Goal: Task Accomplishment & Management: Manage account settings

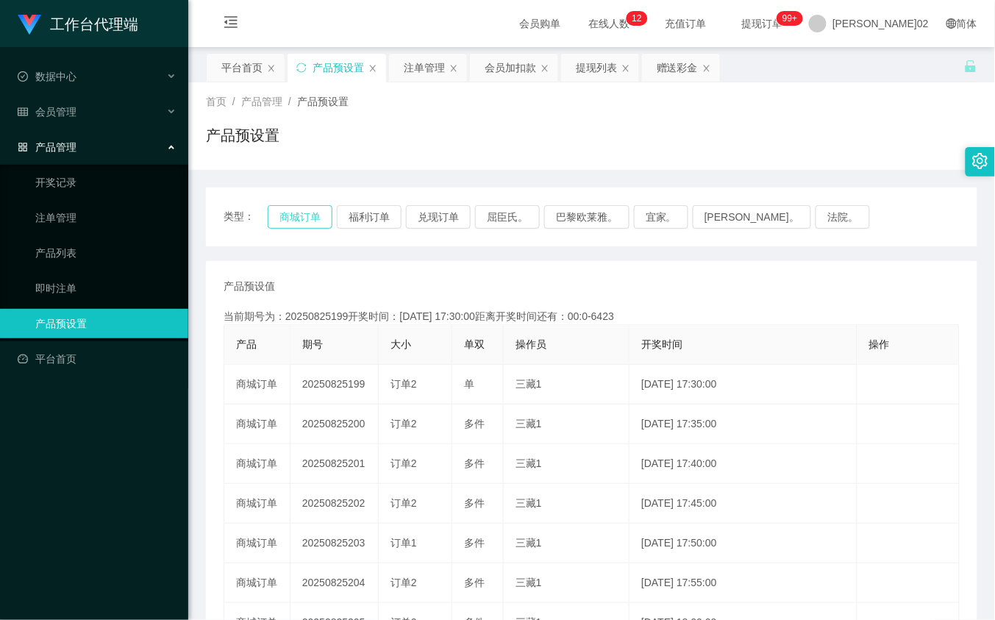
click at [291, 221] on button "商城订单" at bounding box center [300, 217] width 65 height 24
click at [588, 280] on div "产品预设值 添加期号" at bounding box center [592, 286] width 736 height 15
drag, startPoint x: 314, startPoint y: 243, endPoint x: 313, endPoint y: 229, distance: 14.0
click at [314, 239] on div "类型： 商城订单 福利订单 兑现订单 屈臣氏。 巴黎欧莱雅。 宜家。 森亨。 法院。" at bounding box center [592, 217] width 772 height 59
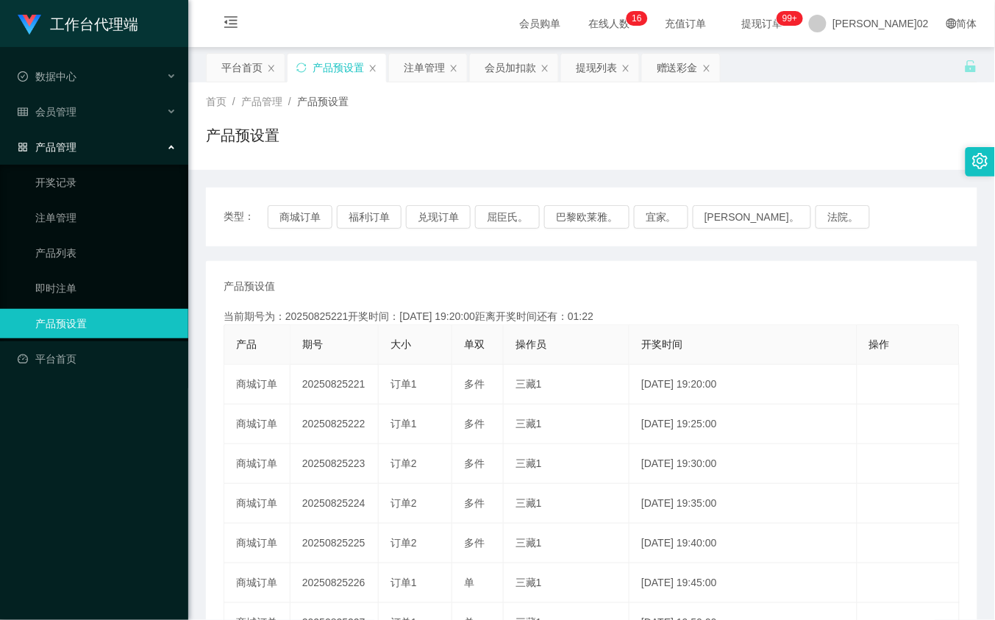
click at [313, 229] on div "类型： 商城订单 福利订单 兑现订单 屈臣氏。 巴黎欧莱雅。 宜家。 森亨。 法院。" at bounding box center [592, 217] width 772 height 59
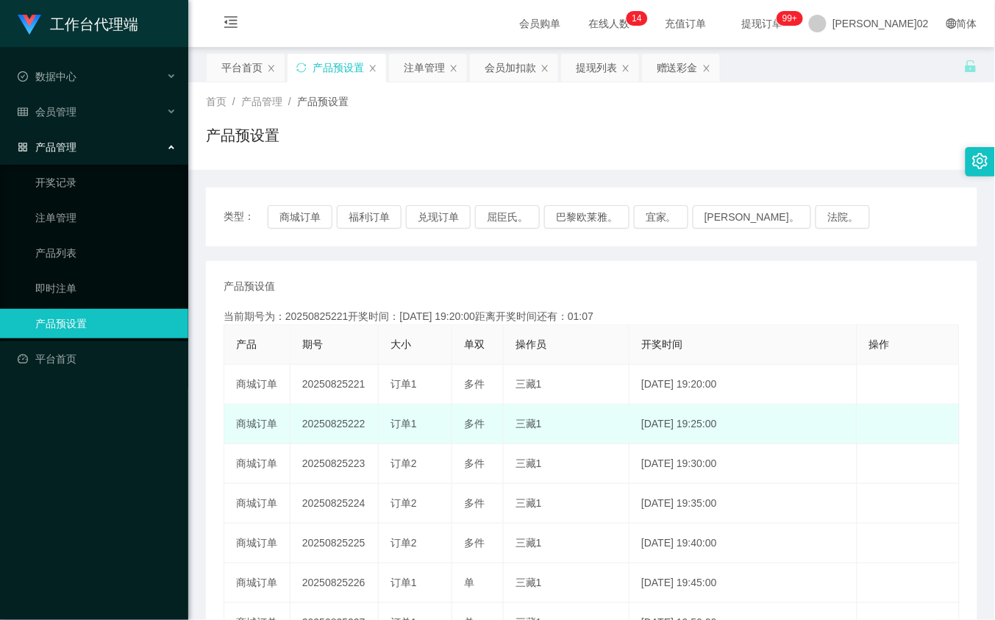
click at [344, 422] on td "20250825222" at bounding box center [335, 425] width 88 height 40
copy td "20250825222"
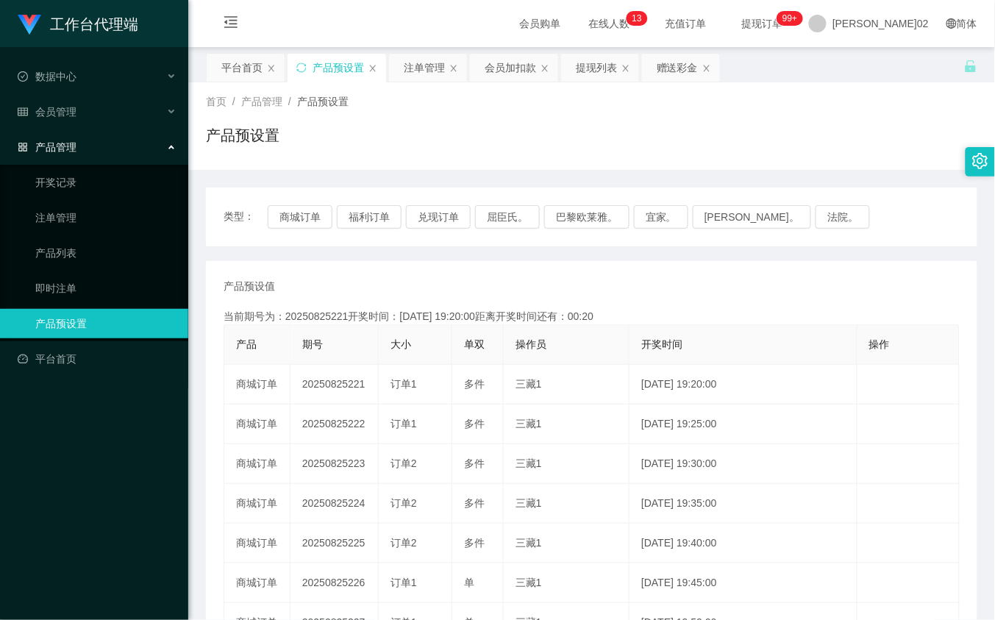
click at [471, 307] on div "产品预设值 添加期号 当前期号为：20250825221开奖时间：2025-08-25 19:20:00距离开奖时间还有：00:20 产品 期号 大小 单双 …" at bounding box center [592, 544] width 736 height 530
click at [325, 214] on button "商城订单" at bounding box center [300, 217] width 65 height 24
click at [306, 218] on button "商城订单" at bounding box center [300, 217] width 65 height 24
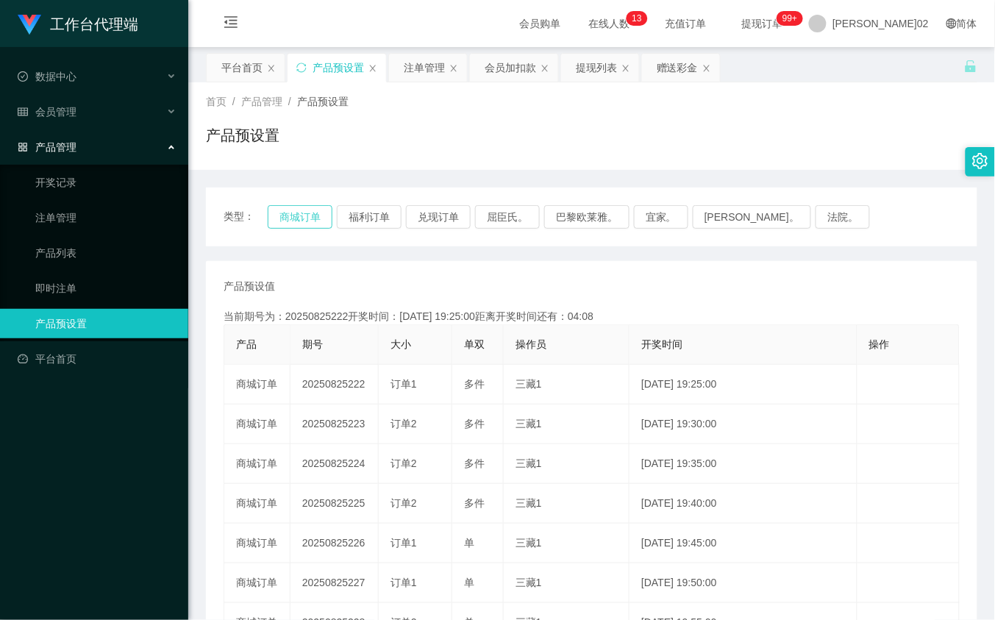
click at [306, 218] on button "商城订单" at bounding box center [300, 217] width 65 height 24
click at [522, 280] on div "产品预设值 添加期号" at bounding box center [592, 286] width 736 height 15
drag, startPoint x: 335, startPoint y: 232, endPoint x: 324, endPoint y: 223, distance: 13.6
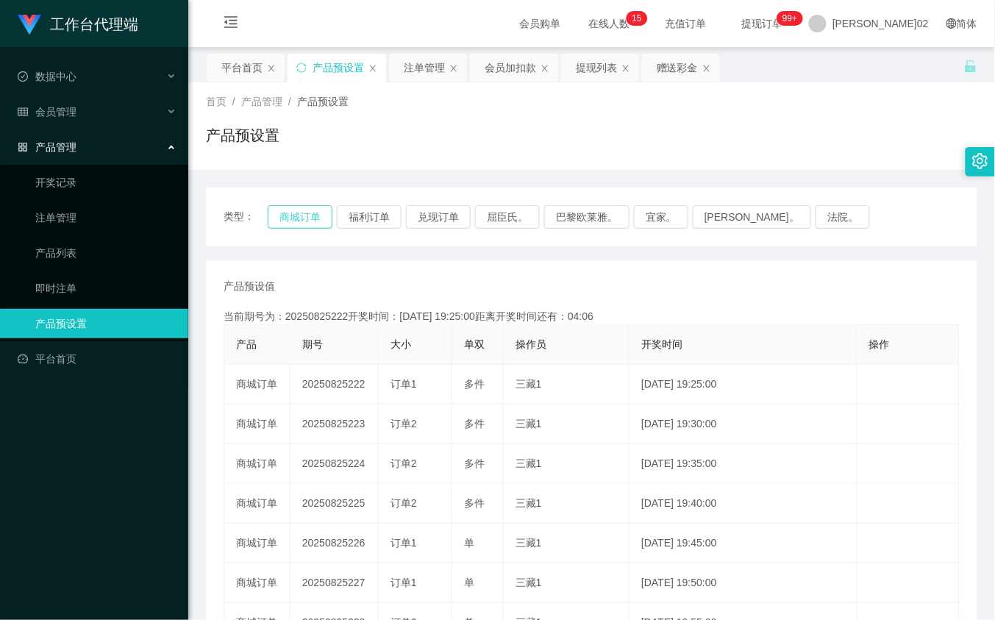
click at [327, 227] on div "类型： 商城订单 福利订单 兑现订单 屈臣氏。 巴黎欧莱雅。 宜家。 森亨。 法院。" at bounding box center [592, 217] width 772 height 59
click at [321, 221] on button "商城订单" at bounding box center [300, 217] width 65 height 24
click at [644, 309] on div "当前期号为：20250825222开奖时间：2025-08-25 19:25:00距离开奖时间还有：" at bounding box center [592, 316] width 736 height 15
drag, startPoint x: 521, startPoint y: 63, endPoint x: 498, endPoint y: 79, distance: 27.5
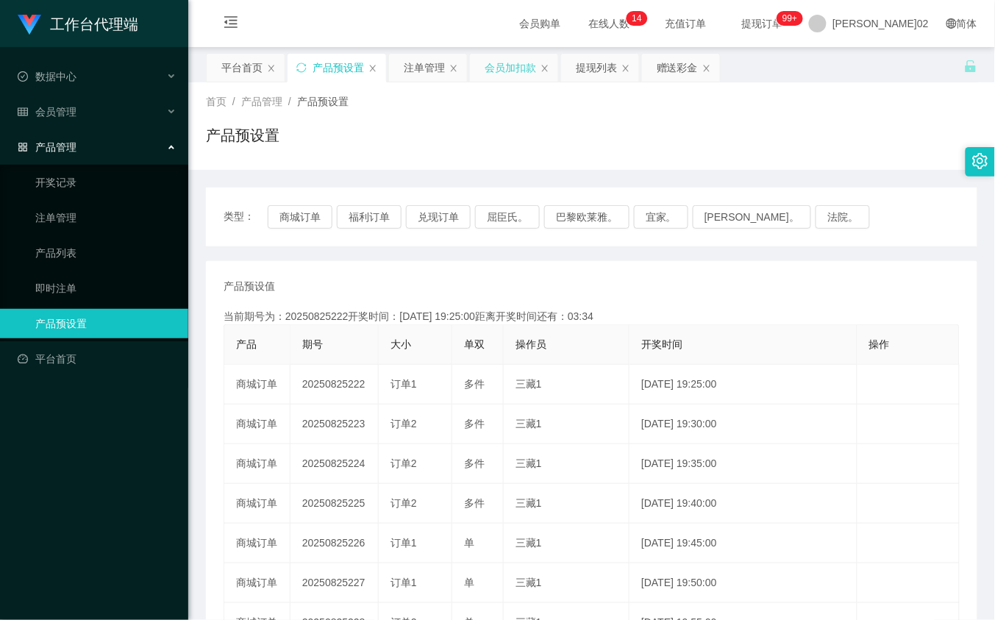
click at [520, 65] on div "会员加扣款" at bounding box center [510, 68] width 51 height 28
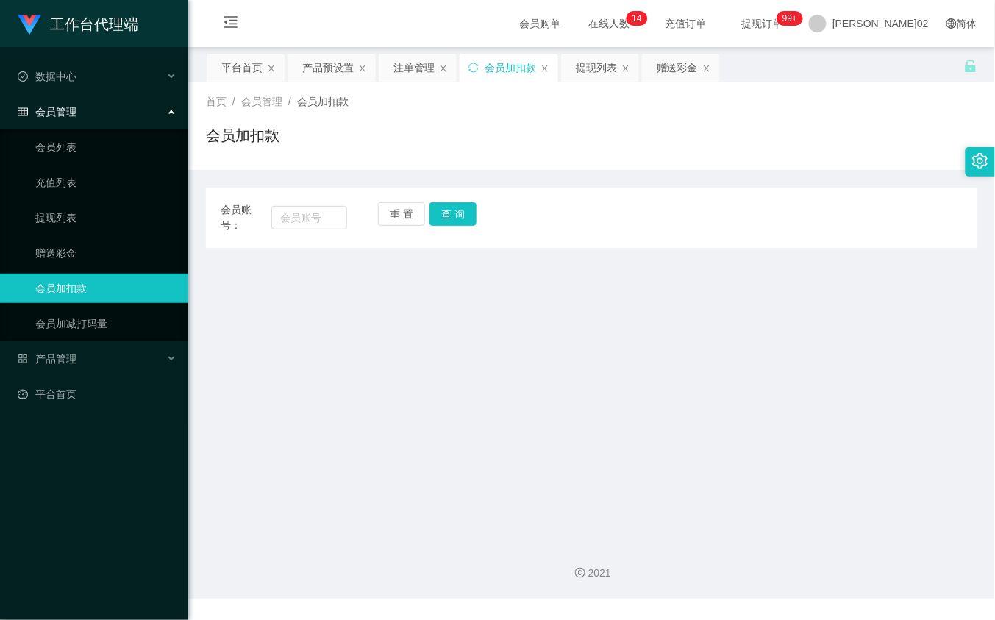
click at [269, 211] on span "会员账号：" at bounding box center [246, 217] width 51 height 31
click at [303, 221] on input "text" at bounding box center [308, 218] width 75 height 24
paste input "hunghung91"
type input "hunghung91"
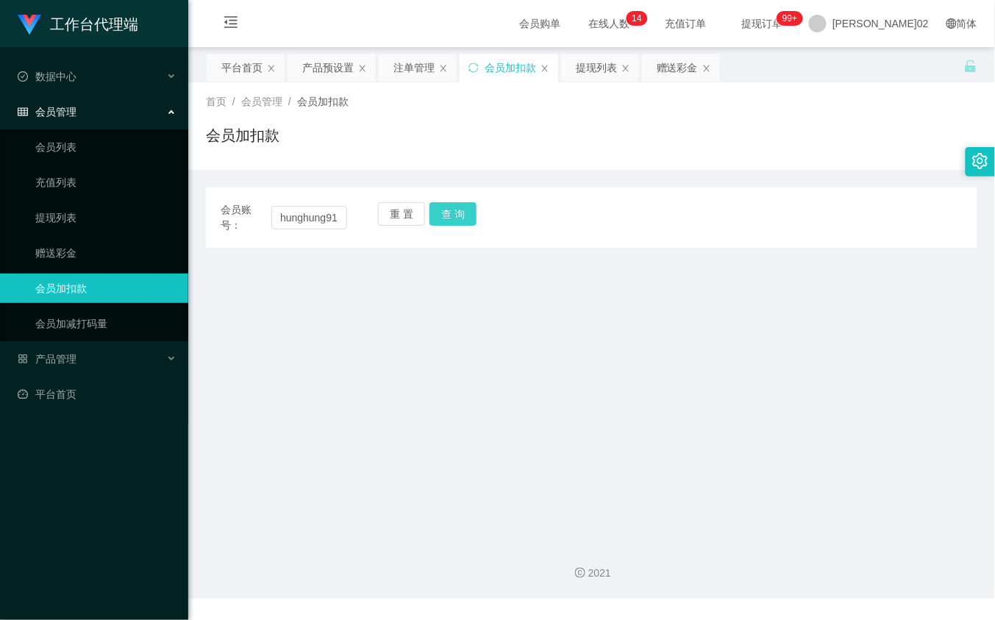
click at [444, 212] on button "查 询" at bounding box center [453, 214] width 47 height 24
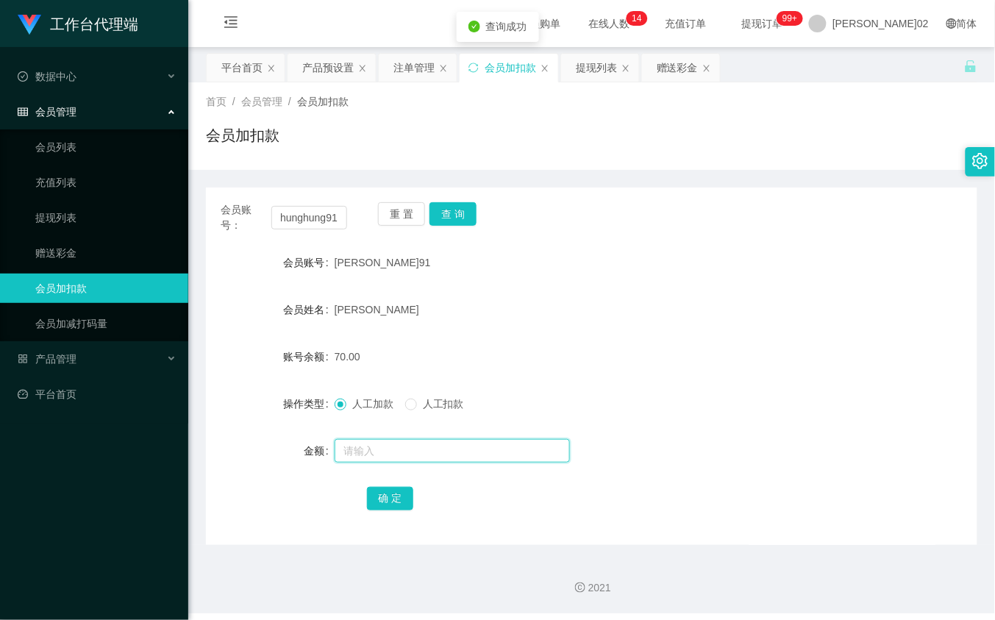
click at [391, 453] on input "text" at bounding box center [452, 451] width 235 height 24
type input "60"
click at [449, 207] on button "查 询" at bounding box center [453, 214] width 47 height 24
click at [366, 453] on input "text" at bounding box center [452, 451] width 235 height 24
type input "60"
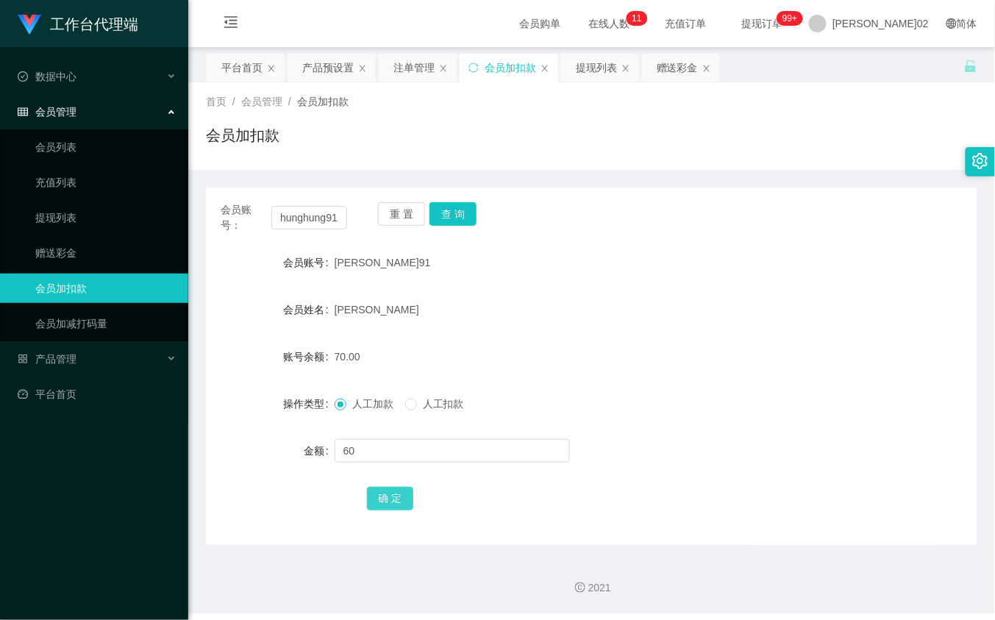
drag, startPoint x: 385, startPoint y: 486, endPoint x: 395, endPoint y: 495, distance: 14.1
click at [388, 488] on div "确 定" at bounding box center [592, 497] width 450 height 29
click at [395, 497] on button "确 定" at bounding box center [390, 499] width 47 height 24
click at [561, 366] on div "70.00" at bounding box center [560, 356] width 450 height 29
click at [453, 221] on button "查 询" at bounding box center [453, 214] width 47 height 24
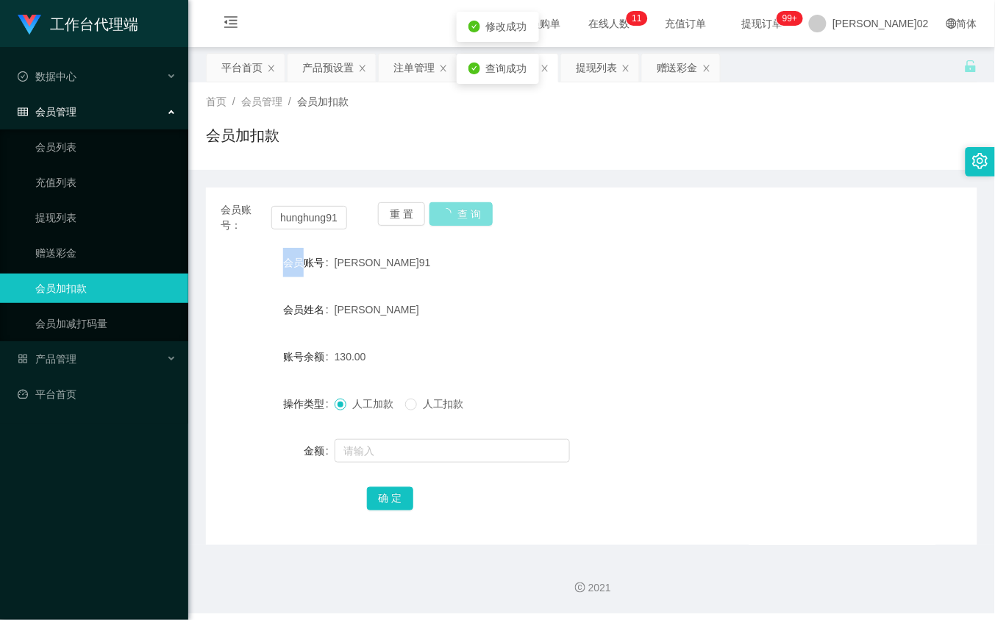
click at [453, 221] on div "重 置 查 询" at bounding box center [441, 217] width 127 height 31
drag, startPoint x: 453, startPoint y: 221, endPoint x: 633, endPoint y: 227, distance: 180.3
click at [633, 227] on div "会员账号： hunghung91 重 置 查 询 会员账号 洪鸿91 会员姓名 洪永进 账号余额 130.00 操作类型 人工加款 人工扣款 金额 确 定" at bounding box center [592, 367] width 772 height 358
click at [321, 54] on div "产品预设置" at bounding box center [327, 68] width 51 height 28
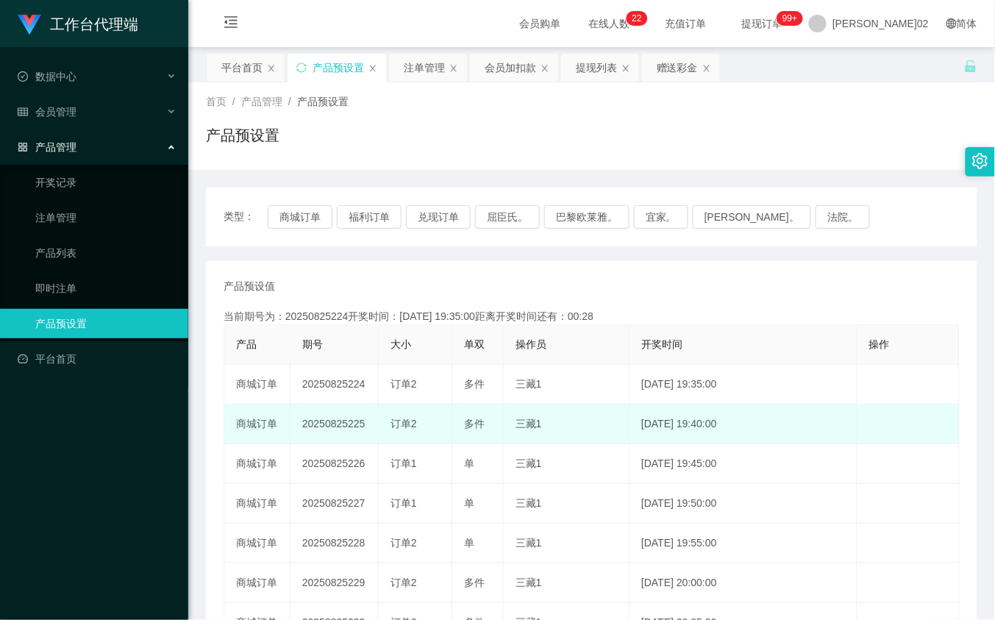
click at [346, 421] on td "20250825225" at bounding box center [335, 425] width 88 height 40
click at [348, 419] on td "20250825225" at bounding box center [335, 425] width 88 height 40
copy td "20250825225"
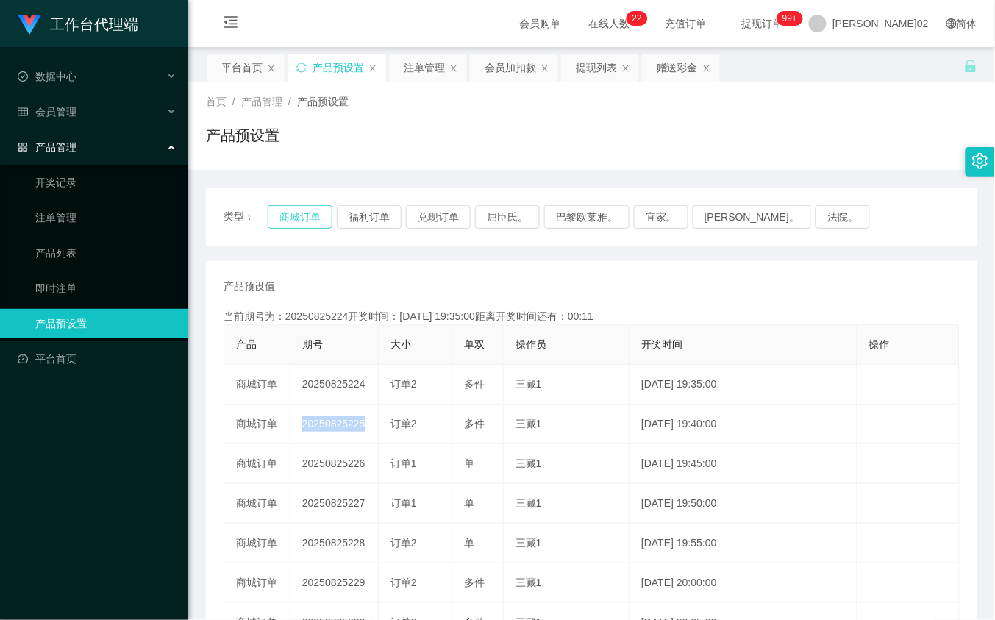
click at [288, 210] on button "商城订单" at bounding box center [300, 217] width 65 height 24
click at [565, 288] on div "产品预设值 添加期号" at bounding box center [592, 286] width 736 height 15
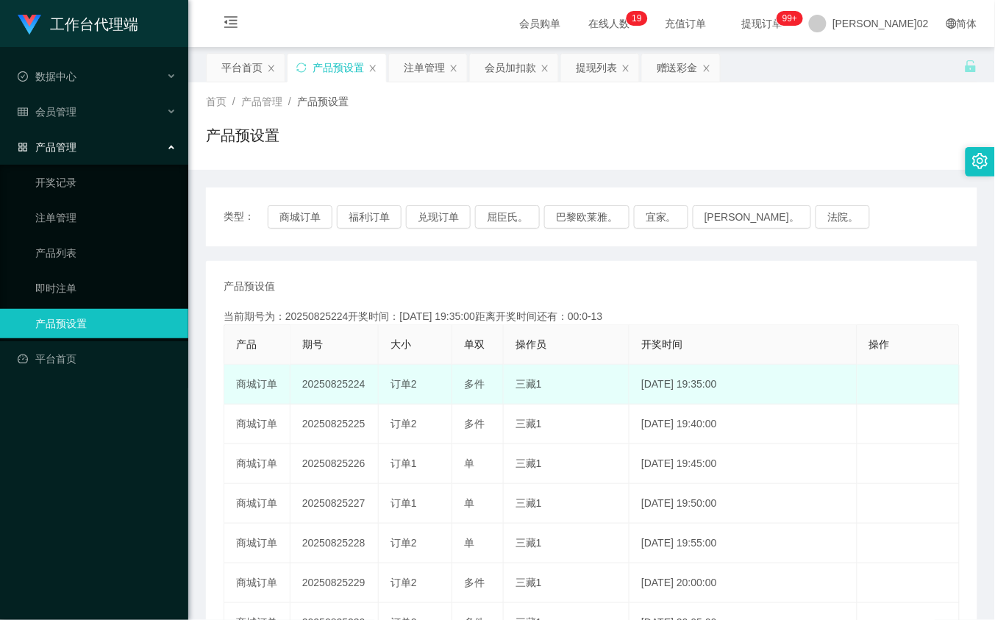
click at [240, 402] on td "商城订单" at bounding box center [257, 385] width 66 height 40
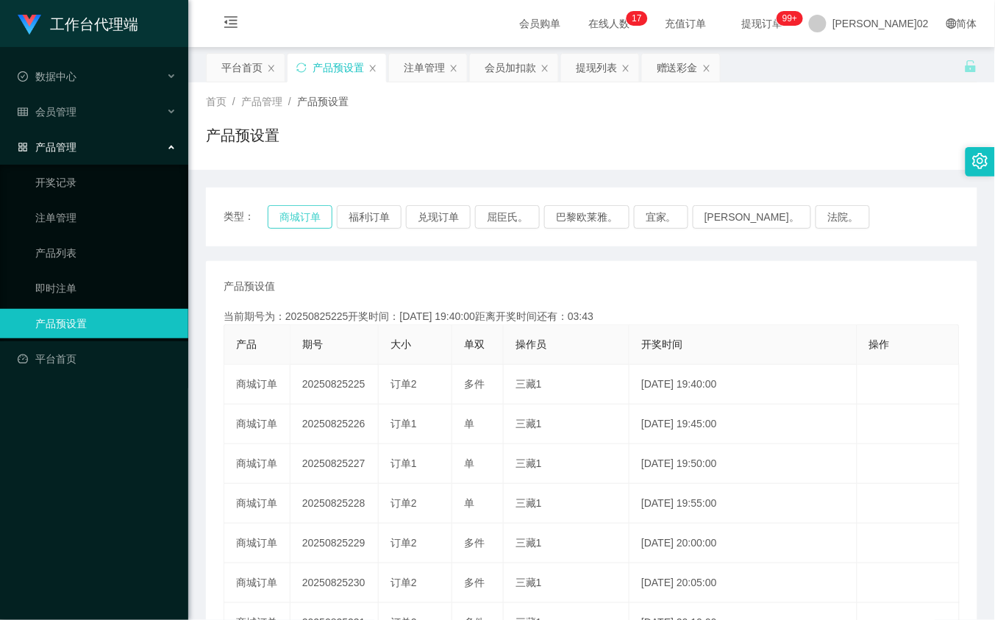
click at [318, 210] on button "商城订单" at bounding box center [300, 217] width 65 height 24
click at [737, 207] on button "[PERSON_NAME]。" at bounding box center [752, 217] width 118 height 24
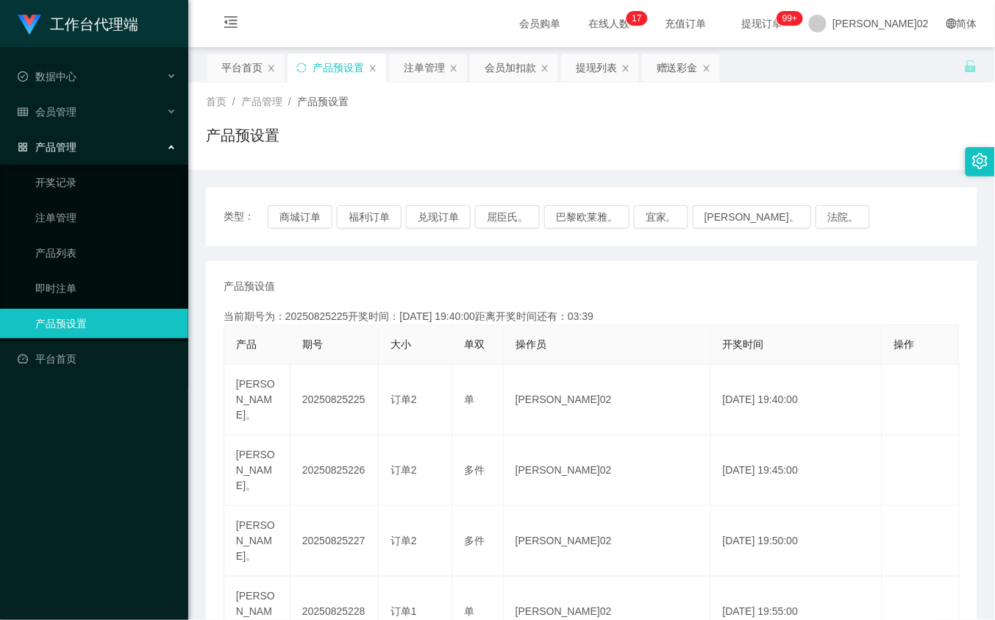
click at [298, 230] on div "类型： 商城订单 福利订单 兑现订单 屈臣氏。 巴黎欧莱雅。 宜家。 森亨。 法院。" at bounding box center [592, 217] width 772 height 59
click at [299, 225] on button "商城订单" at bounding box center [300, 217] width 65 height 24
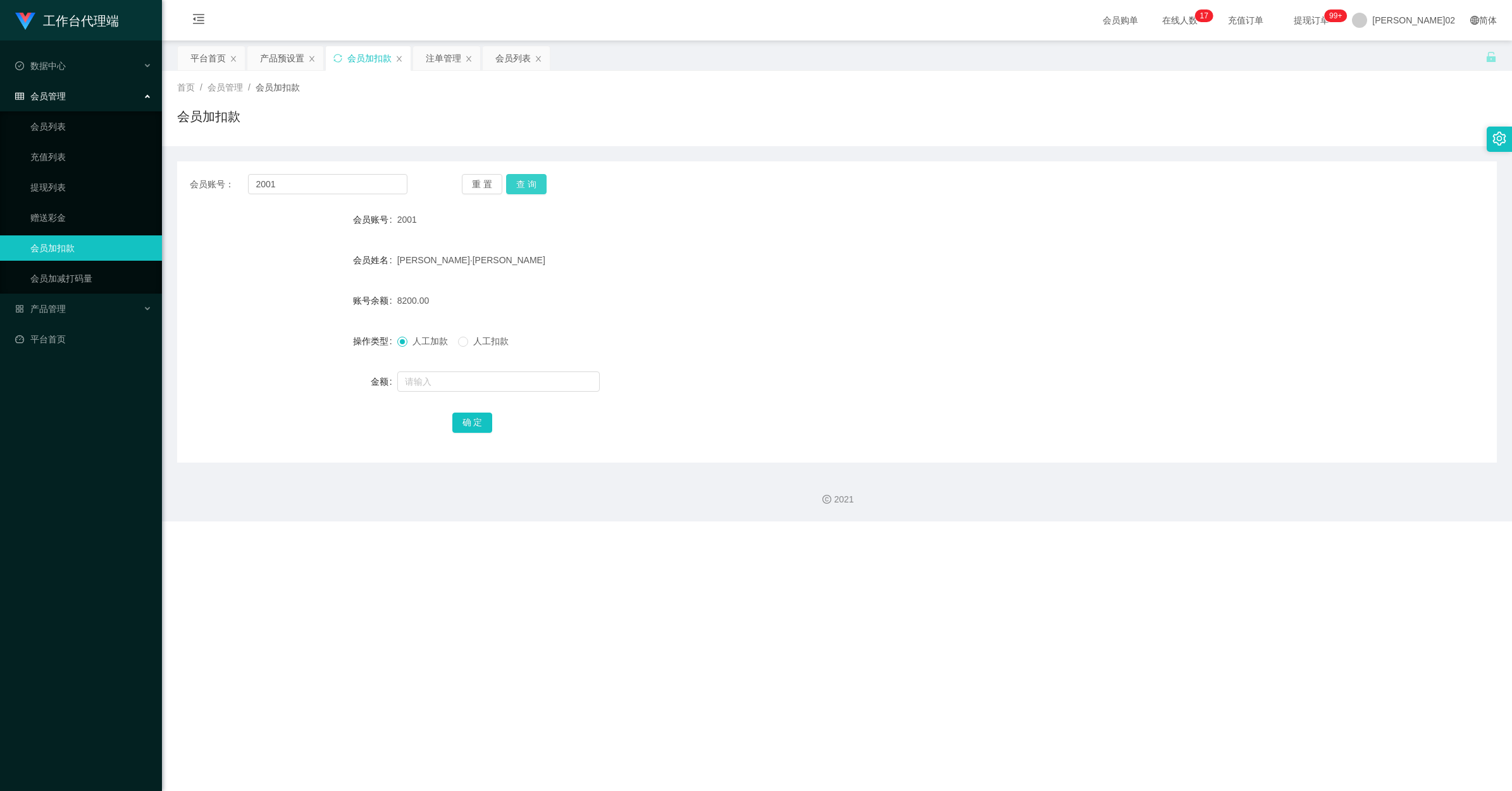
click at [527, 183] on button "查 询" at bounding box center [526, 184] width 40 height 21
click at [527, 183] on div "重 置 查 询" at bounding box center [570, 184] width 218 height 21
click at [57, 181] on link "提现列表" at bounding box center [90, 187] width 121 height 25
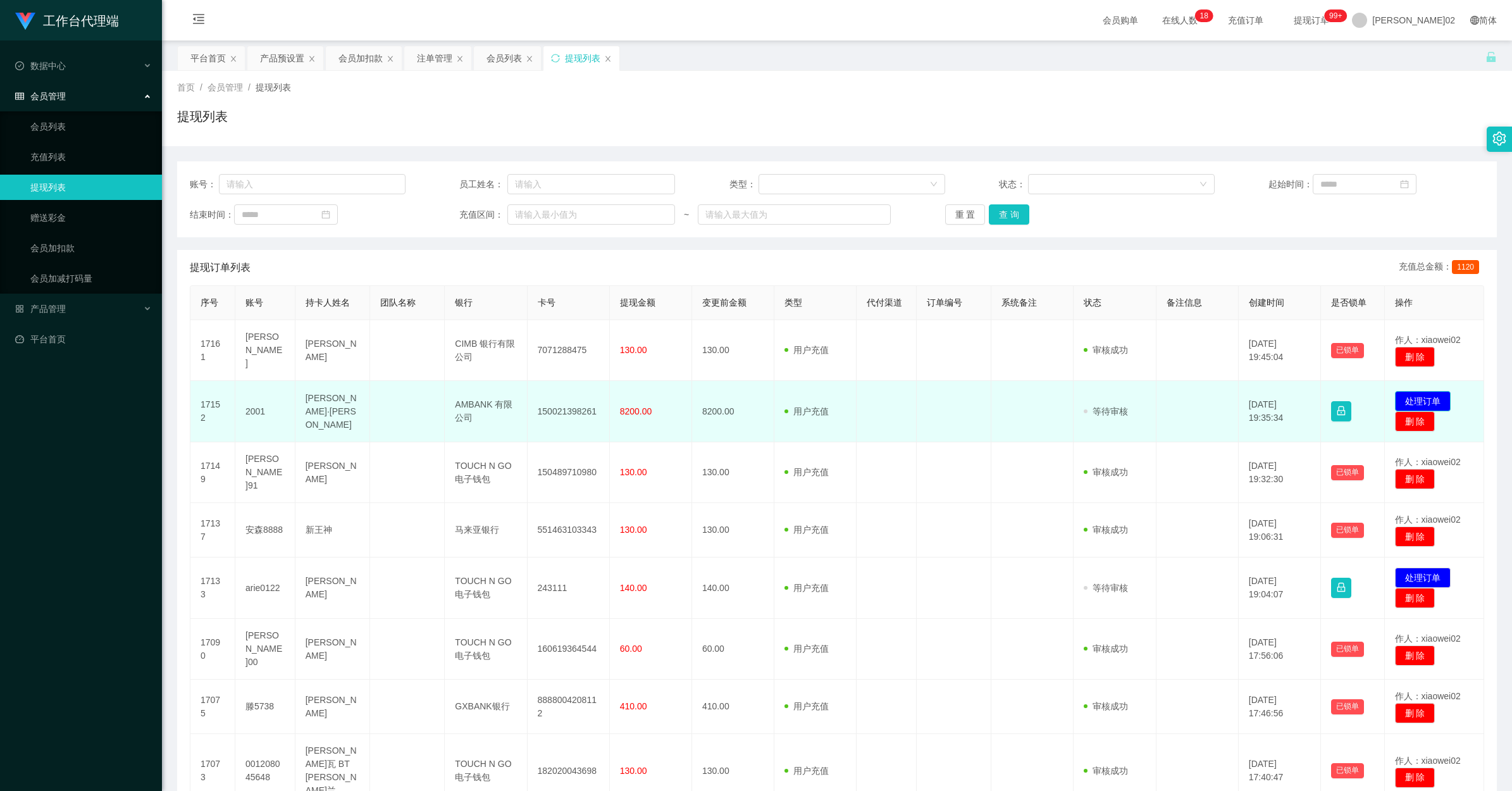
click at [1425, 396] on button "处理订单" at bounding box center [1423, 402] width 56 height 21
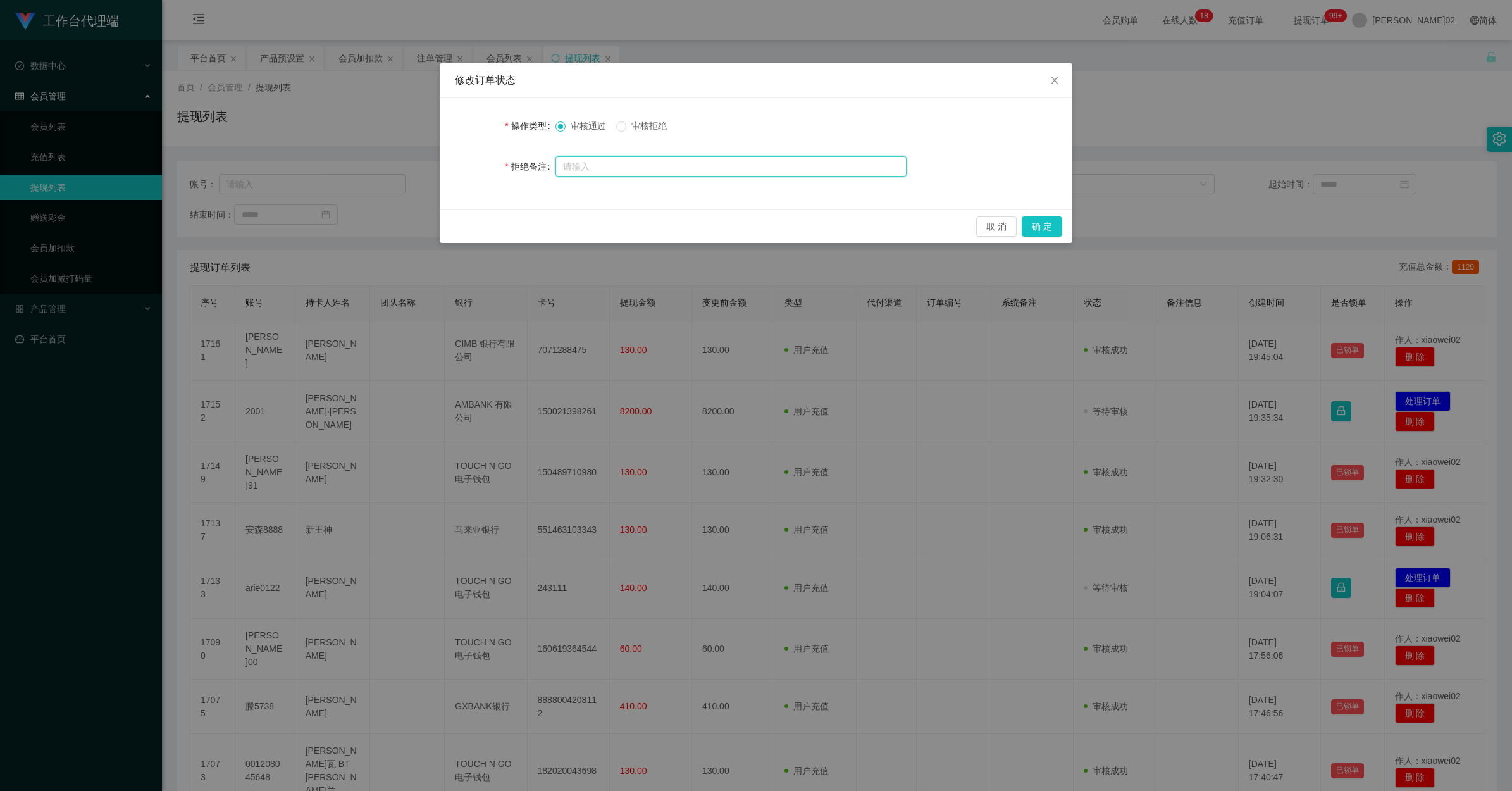
drag, startPoint x: 583, startPoint y: 162, endPoint x: 589, endPoint y: 159, distance: 6.7
click at [584, 162] on input "text" at bounding box center [731, 167] width 351 height 21
click at [621, 120] on label "审核拒绝" at bounding box center [643, 126] width 56 height 13
click at [609, 159] on input "text" at bounding box center [731, 167] width 351 height 21
type input "由于你的订单数据异常，提现审核无法通过，请联系相关人员进行处理！"
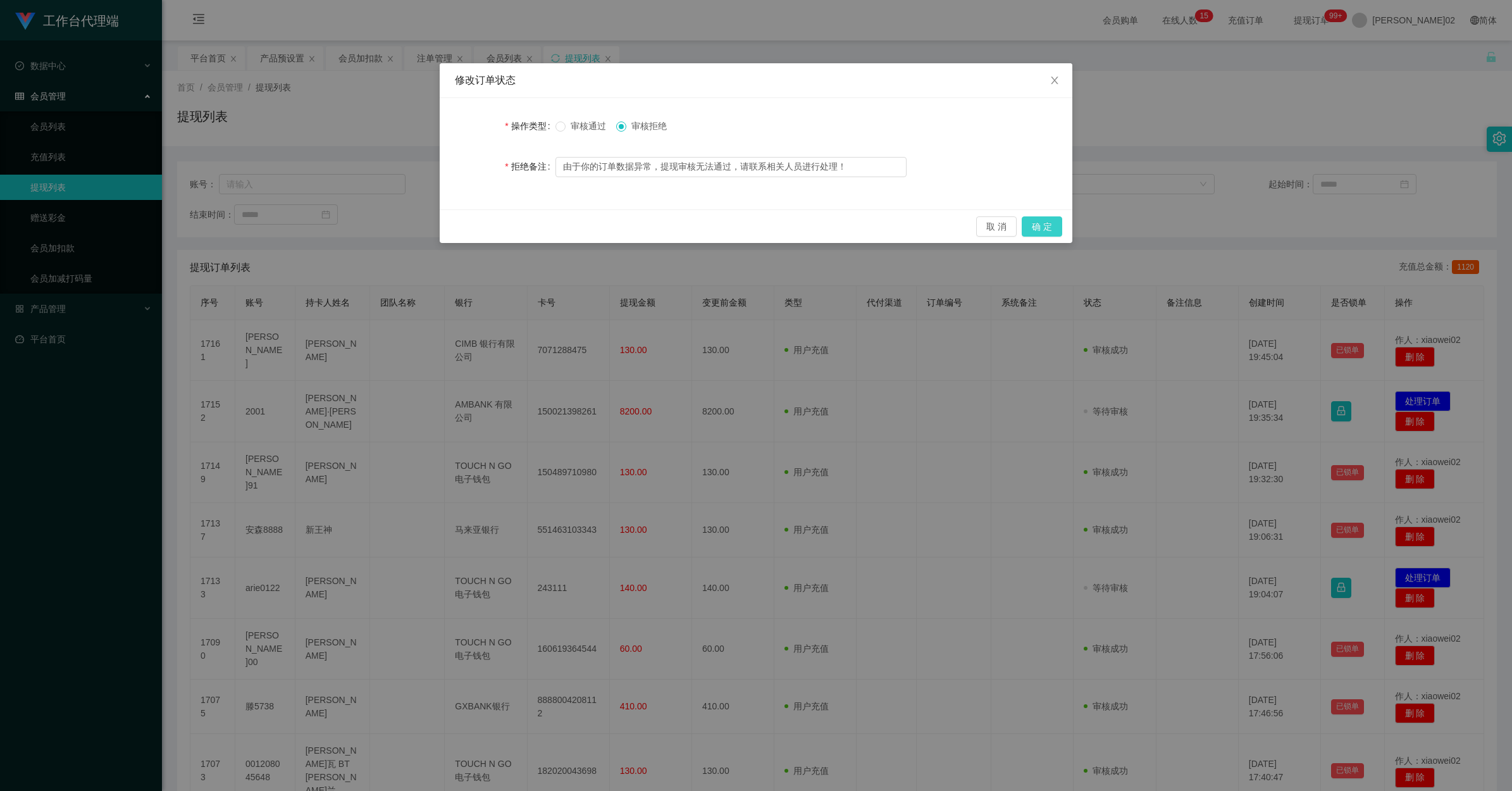
click at [1033, 225] on button "确 定" at bounding box center [1042, 227] width 40 height 21
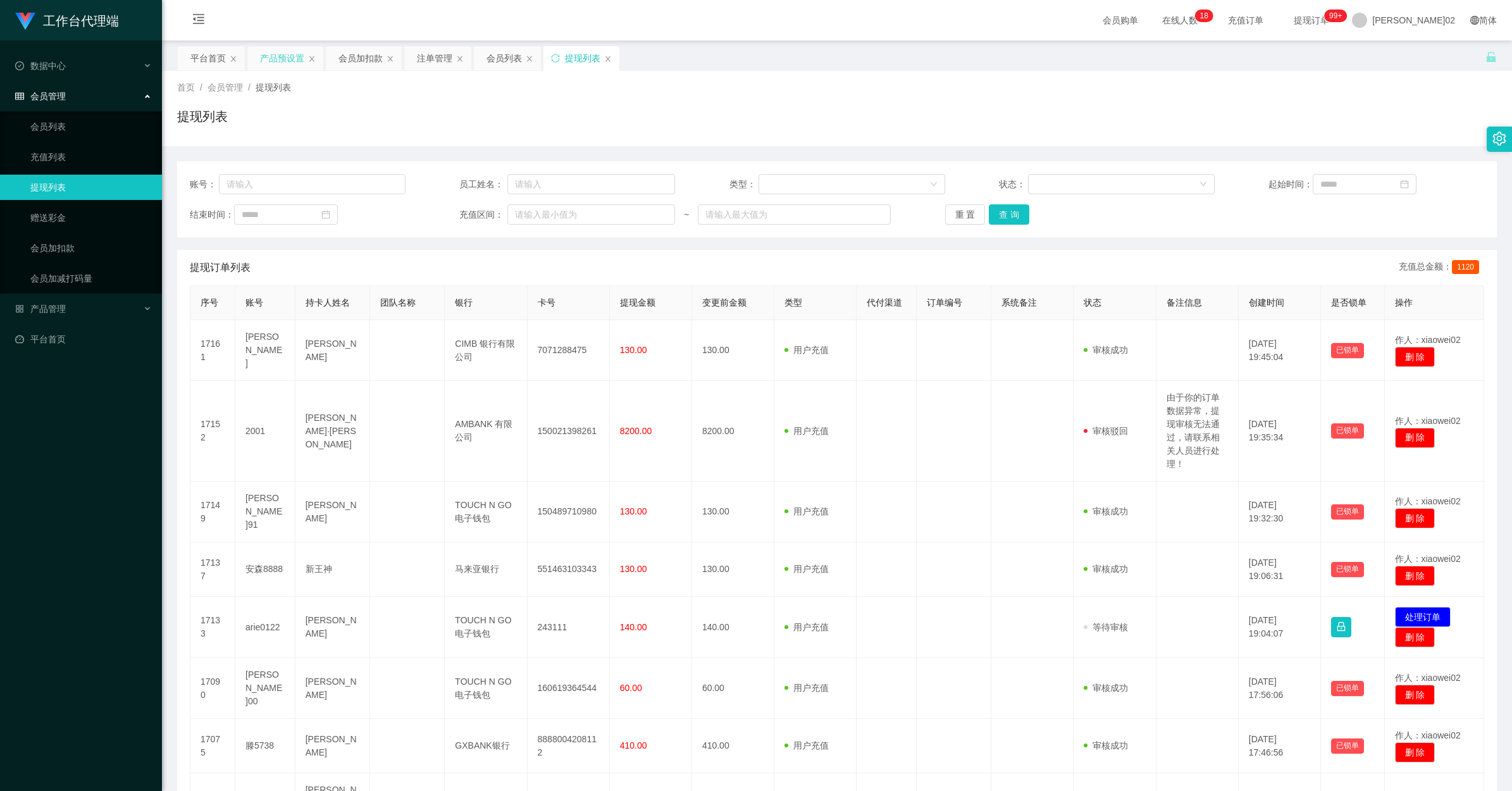
click at [280, 49] on div "产品预设置" at bounding box center [281, 58] width 44 height 24
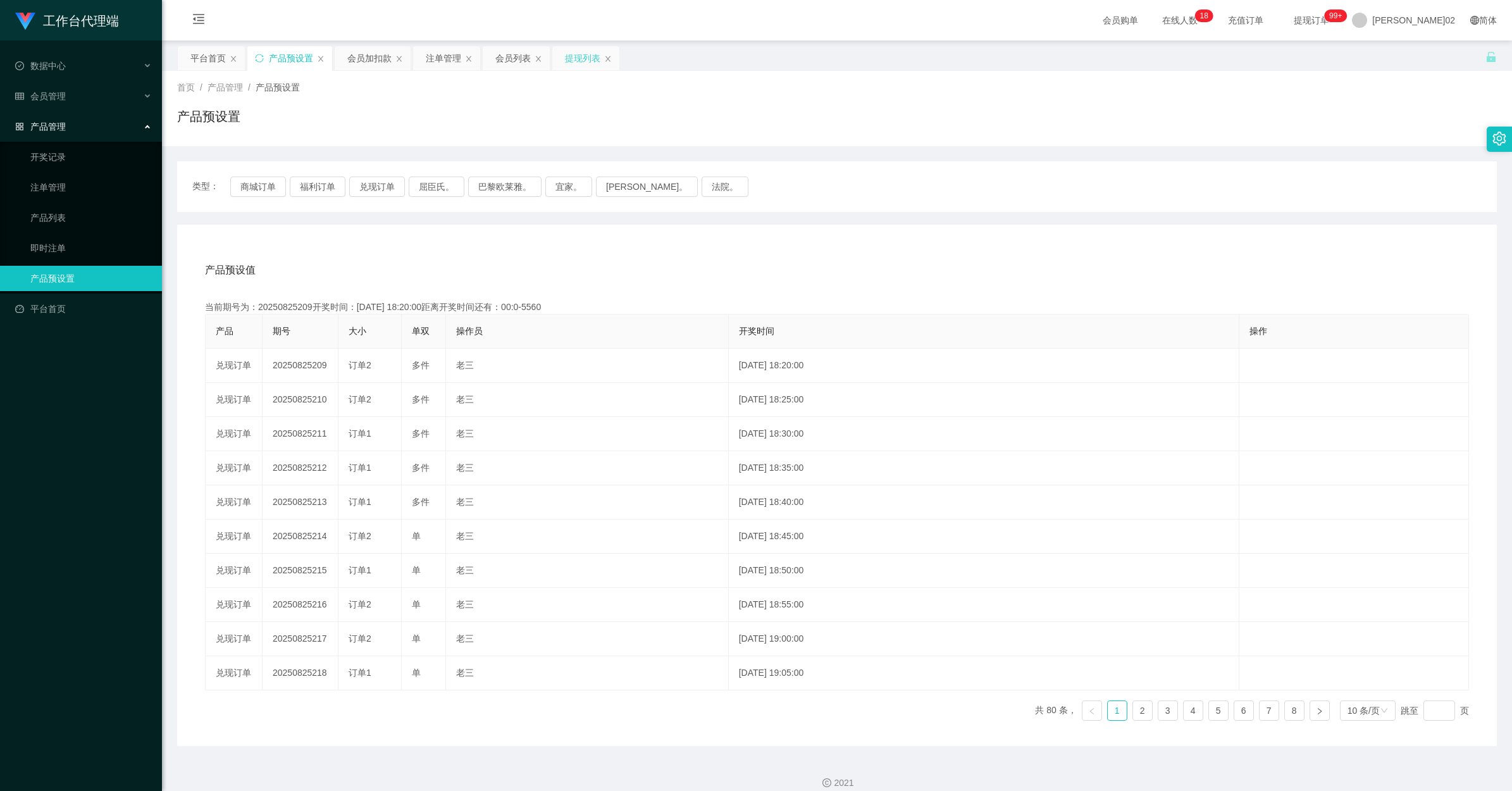
click at [594, 62] on div "提现列表" at bounding box center [582, 58] width 35 height 24
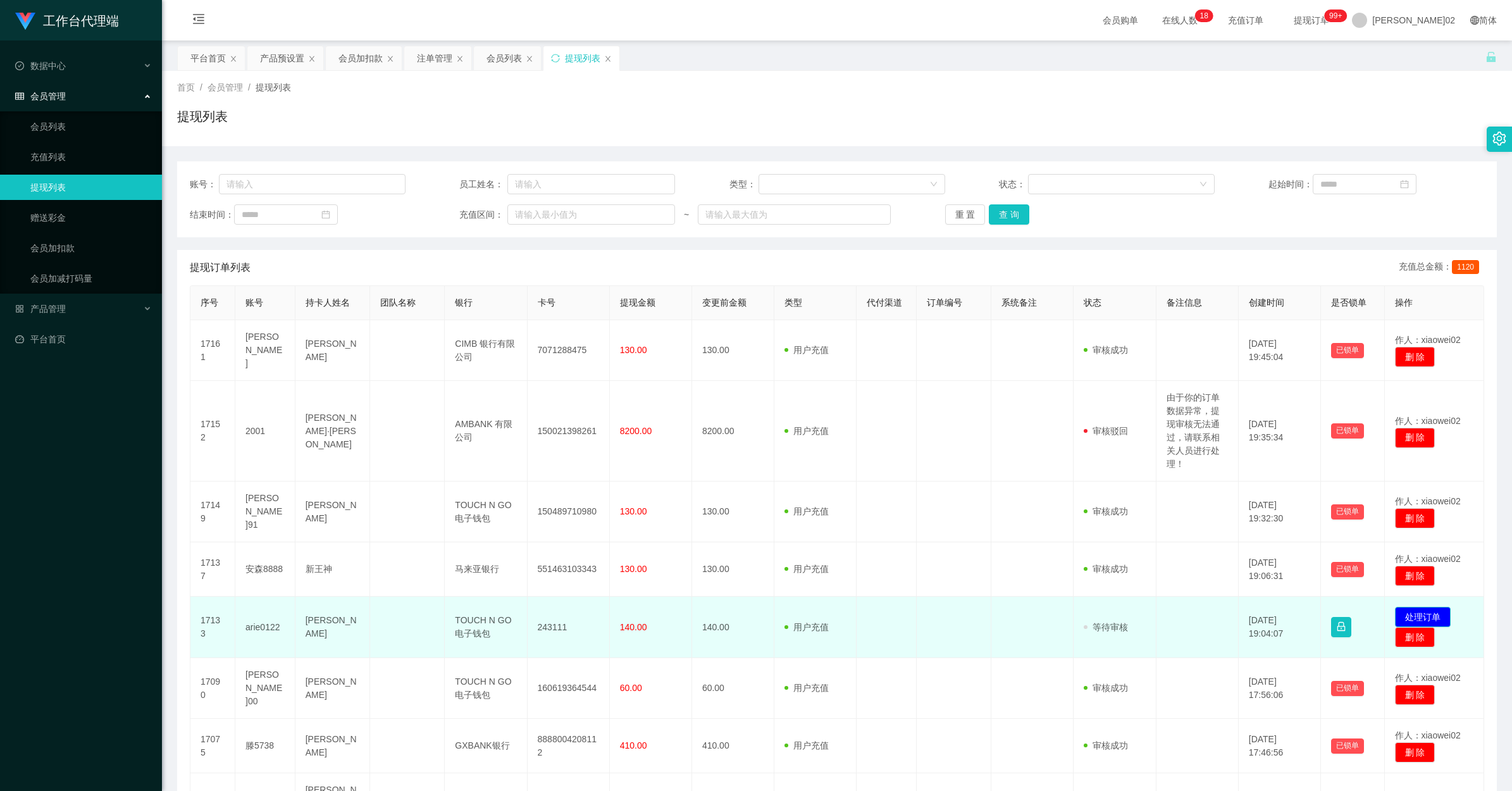
click at [1419, 606] on button "处理订单" at bounding box center [1423, 616] width 56 height 21
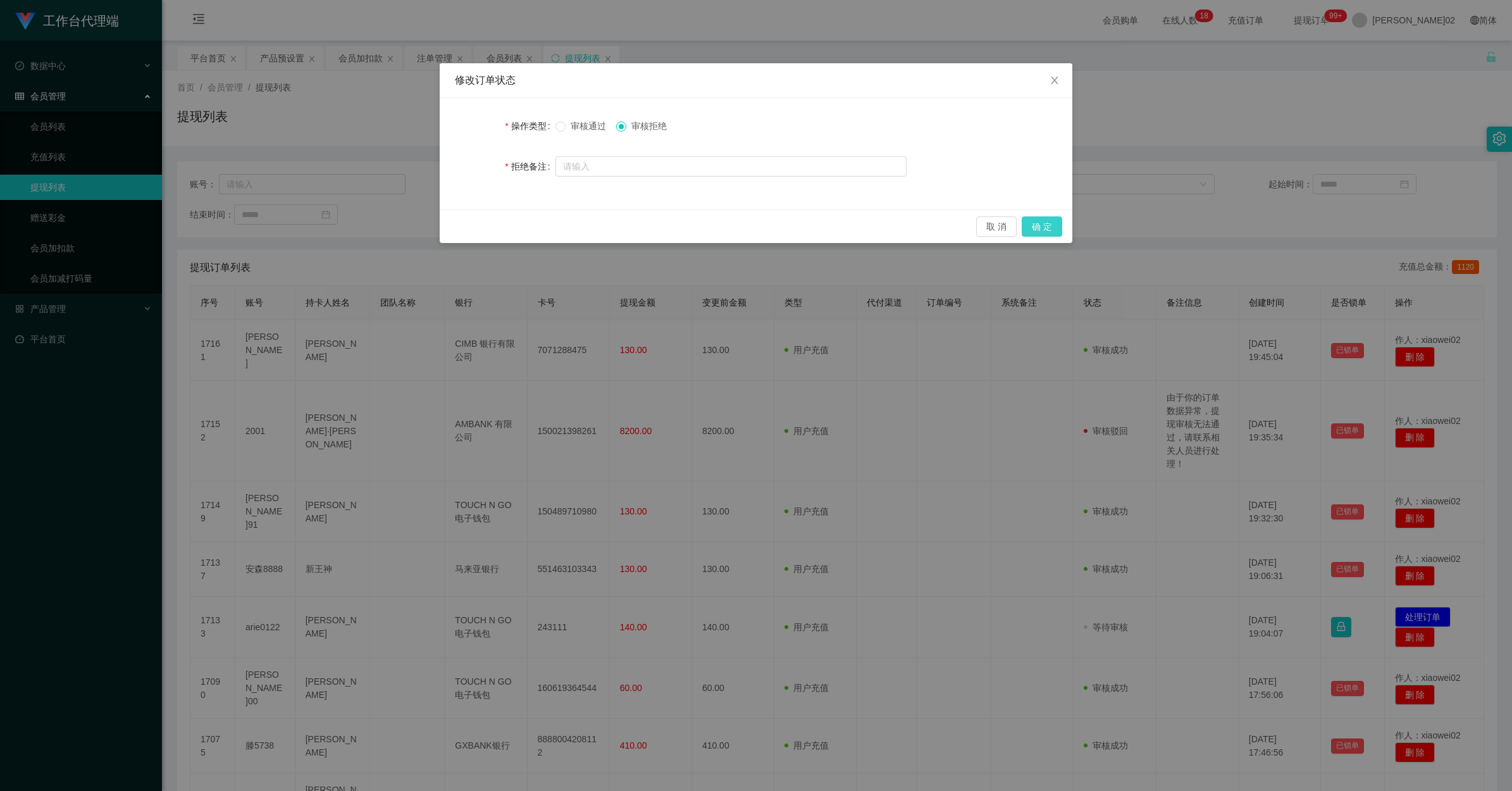
click at [1035, 220] on button "确 定" at bounding box center [1042, 227] width 40 height 21
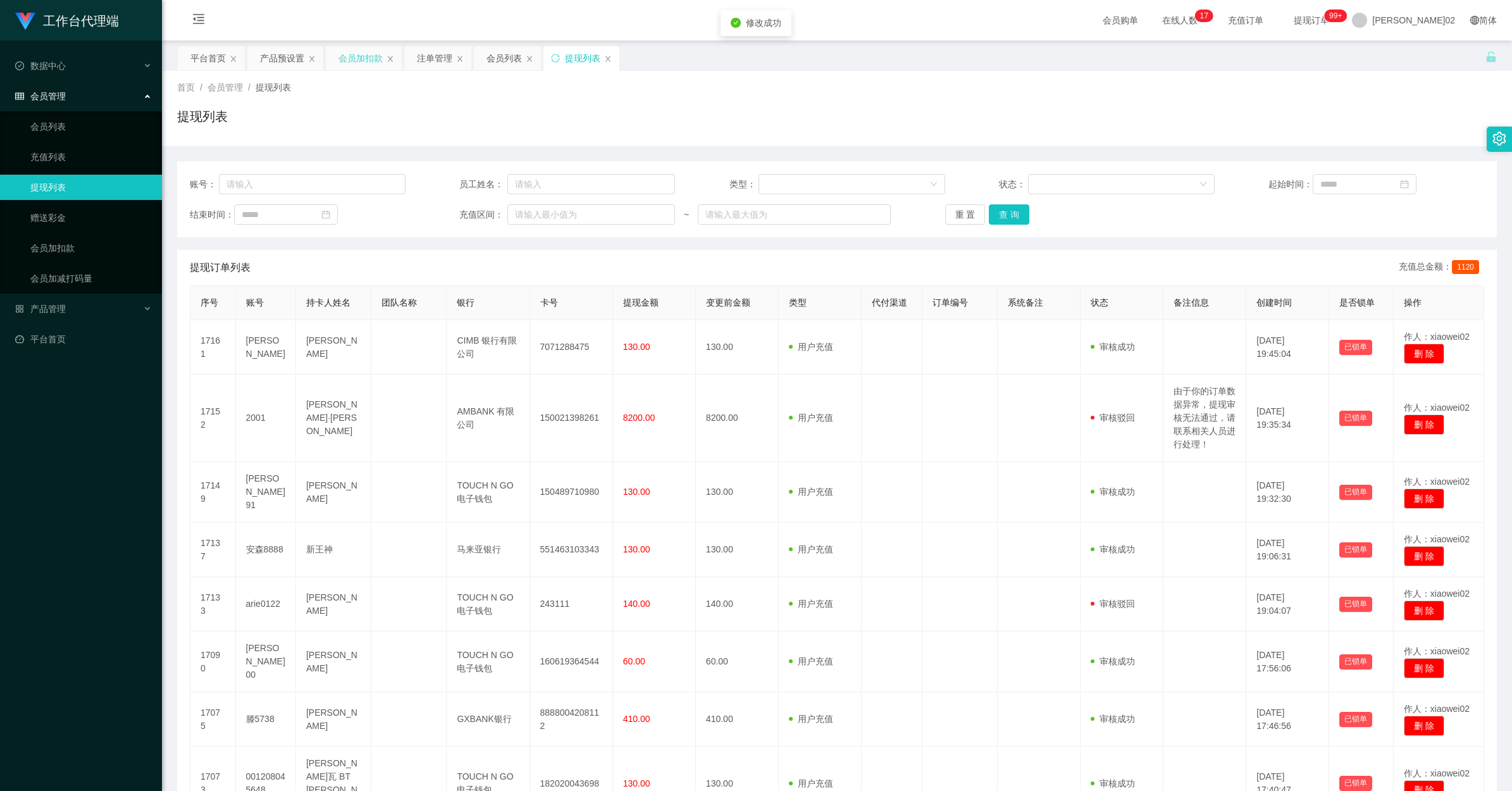
click at [353, 57] on div "会员加扣款" at bounding box center [360, 58] width 44 height 24
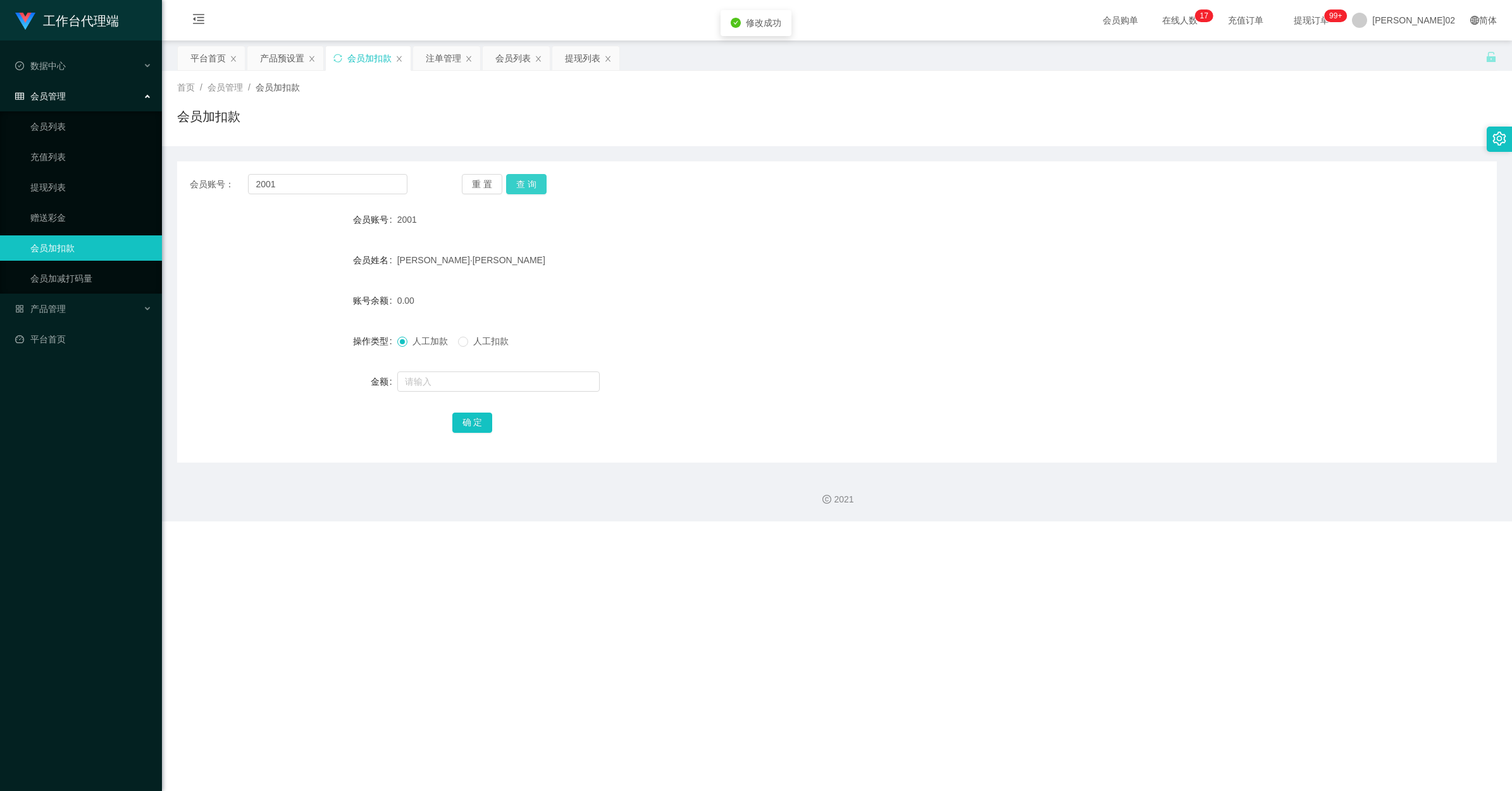
click at [517, 181] on button "查 询" at bounding box center [526, 184] width 40 height 21
click at [517, 181] on button "查 询" at bounding box center [532, 184] width 54 height 21
click at [1079, 389] on form "会员账号 2001 会员姓名 [PERSON_NAME]·[PERSON_NAME] 账号余额 8200.00 操作类型 人工加款 人工扣款 金额 确 定" at bounding box center [837, 321] width 1320 height 228
